Goal: Information Seeking & Learning: Learn about a topic

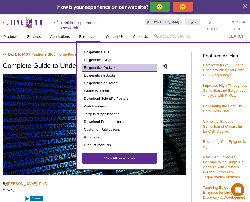
click at [103, 65] on link "Epigenetics Podcast" at bounding box center [119, 68] width 75 height 8
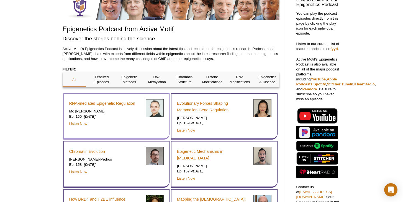
scroll to position [88, 0]
